Goal: Information Seeking & Learning: Learn about a topic

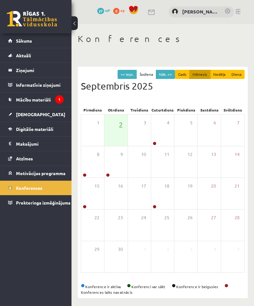
click at [44, 98] on span "Mācību materiāli" at bounding box center [33, 100] width 35 height 6
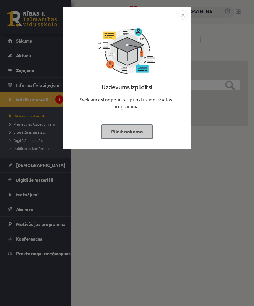
click at [139, 127] on button "Pildīt nākamo" at bounding box center [126, 131] width 51 height 14
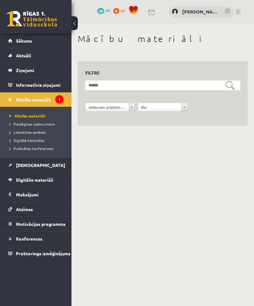
click at [49, 39] on link "Sākums" at bounding box center [35, 41] width 55 height 14
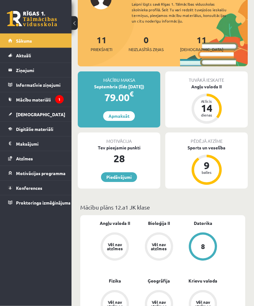
scroll to position [98, 0]
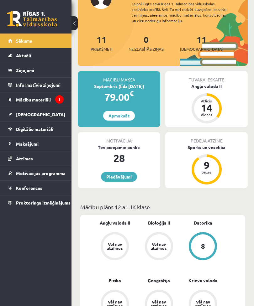
click at [117, 177] on link "Piedāvājumi" at bounding box center [119, 177] width 36 height 10
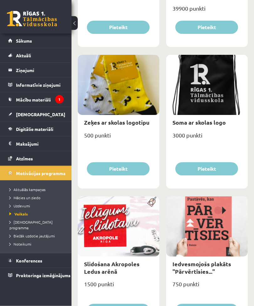
scroll to position [896, 0]
click at [57, 100] on icon "1" at bounding box center [59, 99] width 8 height 8
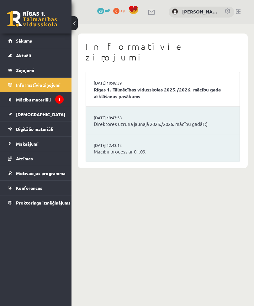
click at [33, 39] on link "Sākums" at bounding box center [35, 41] width 55 height 14
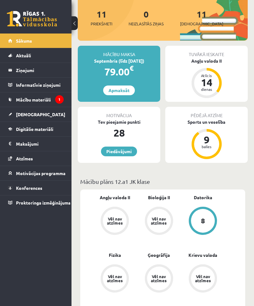
scroll to position [123, 0]
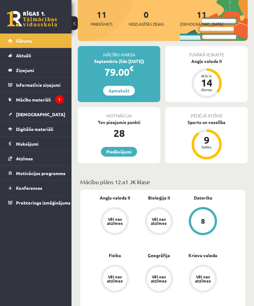
click at [47, 111] on link "[DEMOGRAPHIC_DATA]" at bounding box center [35, 114] width 55 height 14
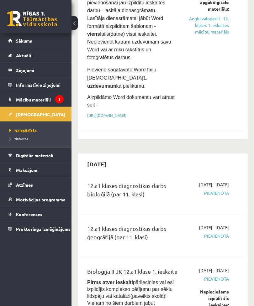
scroll to position [129, 0]
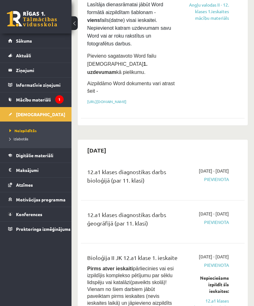
click at [220, 176] on span "Pievienota" at bounding box center [208, 179] width 41 height 7
click at [219, 176] on span "Pievienota" at bounding box center [208, 179] width 41 height 7
click at [209, 177] on span "Pievienota" at bounding box center [208, 179] width 41 height 7
click at [214, 171] on div "2025-09-16 - 2025-09-30 Pievienota" at bounding box center [208, 179] width 50 height 23
click at [219, 168] on span "2025-09-16 - 2025-09-30" at bounding box center [214, 171] width 30 height 7
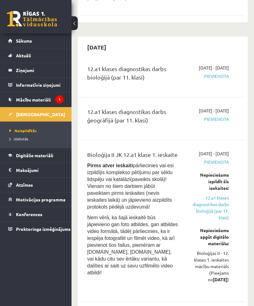
scroll to position [232, 0]
click at [228, 214] on link "12.a1 klases diagnostikas darbs bioloģijā (par 11. klasi)" at bounding box center [208, 208] width 41 height 26
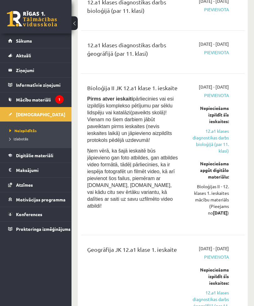
scroll to position [299, 0]
click at [217, 144] on link "12.a1 klases diagnostikas darbs bioloģijā (par 11. klasi)" at bounding box center [208, 141] width 41 height 26
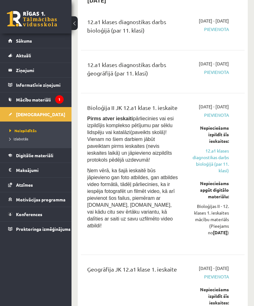
click at [214, 166] on link "12.a1 klases diagnostikas darbs bioloģijā (par 11. klasi)" at bounding box center [208, 161] width 41 height 26
click at [213, 167] on link "12.a1 klases diagnostikas darbs bioloģijā (par 11. klasi)" at bounding box center [208, 161] width 41 height 26
click at [217, 162] on link "12.a1 klases diagnostikas darbs bioloģijā (par 11. klasi)" at bounding box center [208, 161] width 41 height 26
click at [212, 167] on link "12.a1 klases diagnostikas darbs bioloģijā (par 11. klasi)" at bounding box center [208, 161] width 41 height 26
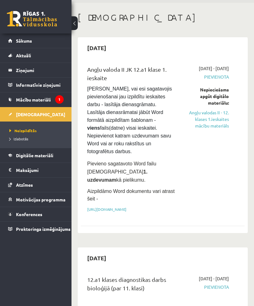
scroll to position [0, 0]
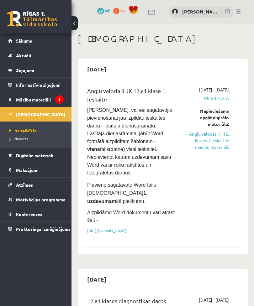
click at [126, 228] on link "[URL][DOMAIN_NAME]" at bounding box center [106, 230] width 39 height 5
click at [45, 84] on legend "Informatīvie ziņojumi 1" at bounding box center [40, 85] width 48 height 14
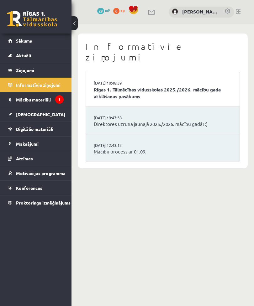
click at [40, 57] on link "Aktuāli" at bounding box center [35, 55] width 55 height 14
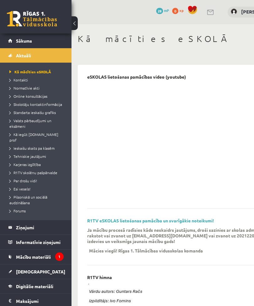
click at [42, 41] on link "Sākums" at bounding box center [35, 41] width 55 height 14
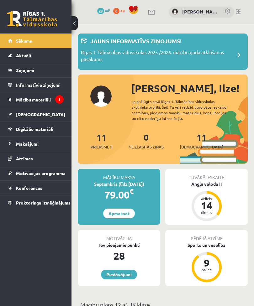
click at [29, 100] on span "Mācību materiāli" at bounding box center [33, 100] width 35 height 6
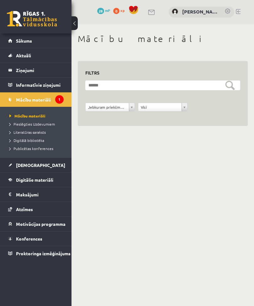
click at [32, 86] on legend "Informatīvie ziņojumi 1" at bounding box center [40, 85] width 48 height 14
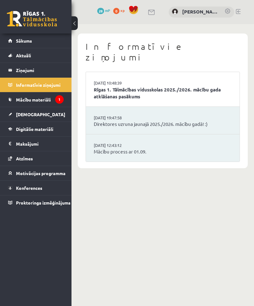
click at [33, 83] on legend "Informatīvie ziņojumi 1" at bounding box center [40, 85] width 48 height 14
click at [40, 95] on link "Mācību materiāli" at bounding box center [35, 99] width 55 height 14
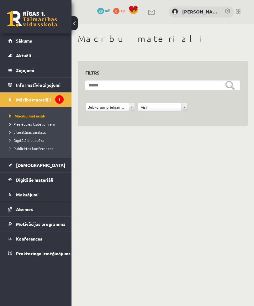
click at [35, 163] on span "[DEMOGRAPHIC_DATA]" at bounding box center [40, 165] width 49 height 6
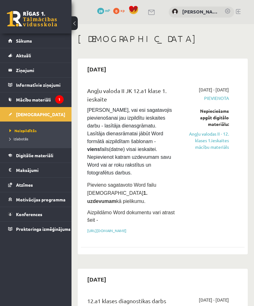
click at [39, 43] on link "Sākums" at bounding box center [35, 41] width 55 height 14
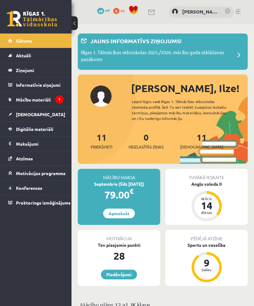
click at [29, 55] on span "Aktuāli" at bounding box center [23, 56] width 15 height 6
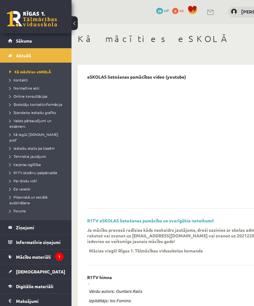
click at [38, 154] on span "Tehniskie jautājumi" at bounding box center [27, 156] width 37 height 5
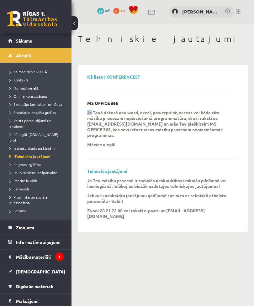
click at [104, 146] on div "MS OFFICE 365 Ja Tavā datorā nav word, excel, powerpoint, access vai kāda cita …" at bounding box center [162, 130] width 151 height 59
copy p "info@r1tv.lv"
click at [202, 151] on div "MS OFFICE 365 Ja Tavā datorā nav word, excel, powerpoint, access vai kāda cita …" at bounding box center [162, 130] width 151 height 59
click at [131, 120] on p "Ja Tavā datorā nav word, excel, powerpoint, access vai kāda cita mācību procesa…" at bounding box center [158, 124] width 142 height 28
click at [83, 128] on div "Kā lietot KONFERENCES? MS OFFICE 365 Ja Tavā datorā nav word, excel, powerpoint…" at bounding box center [163, 148] width 164 height 161
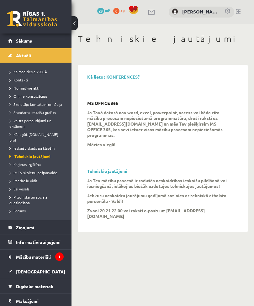
click at [43, 35] on link "Sākums" at bounding box center [35, 41] width 55 height 14
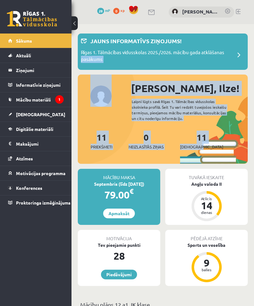
click at [170, 186] on div "Angļu valoda II" at bounding box center [206, 184] width 82 height 7
